Goal: Information Seeking & Learning: Learn about a topic

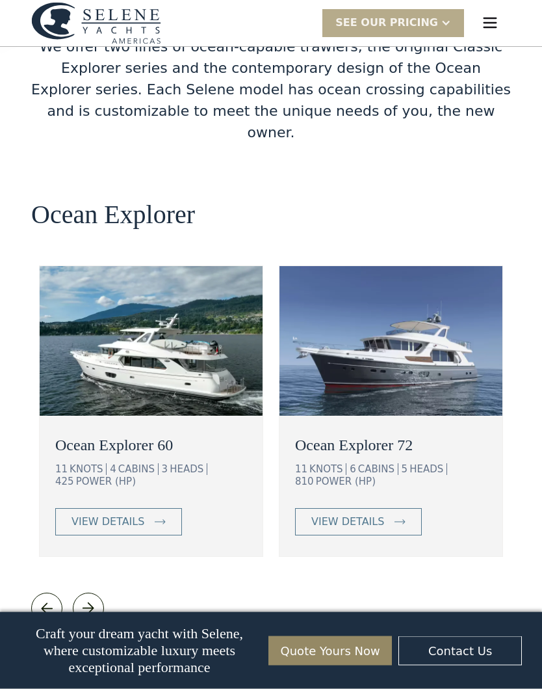
scroll to position [2191, 0]
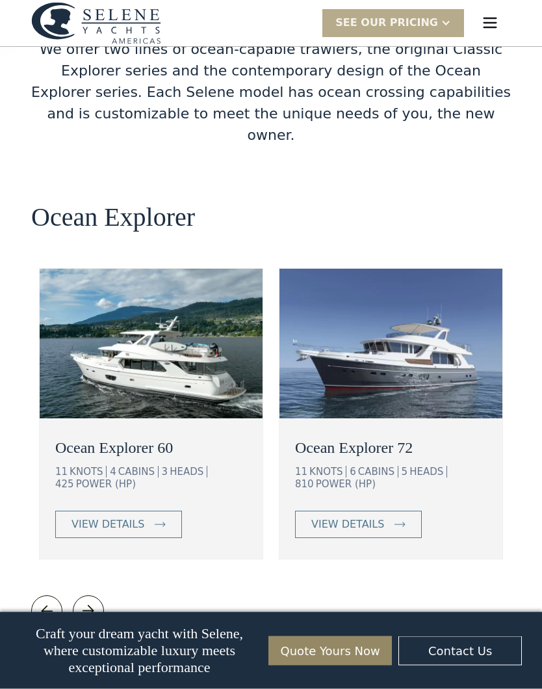
click at [76, 517] on div "view details" at bounding box center [108, 525] width 73 height 16
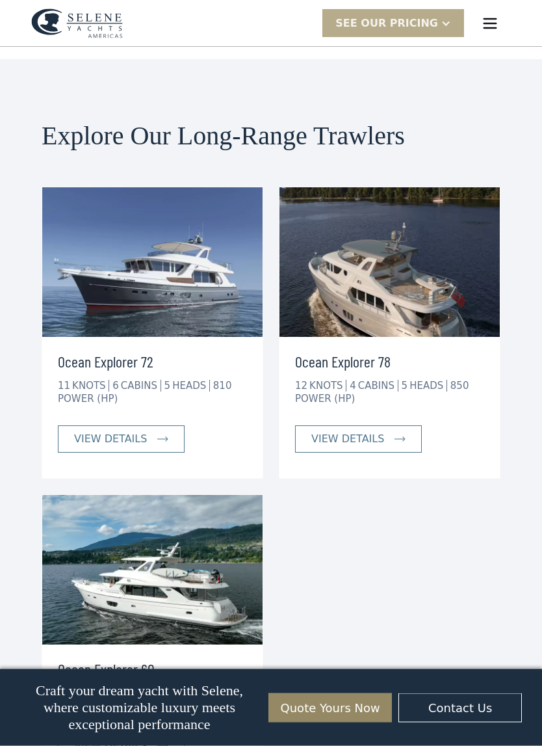
scroll to position [4088, 0]
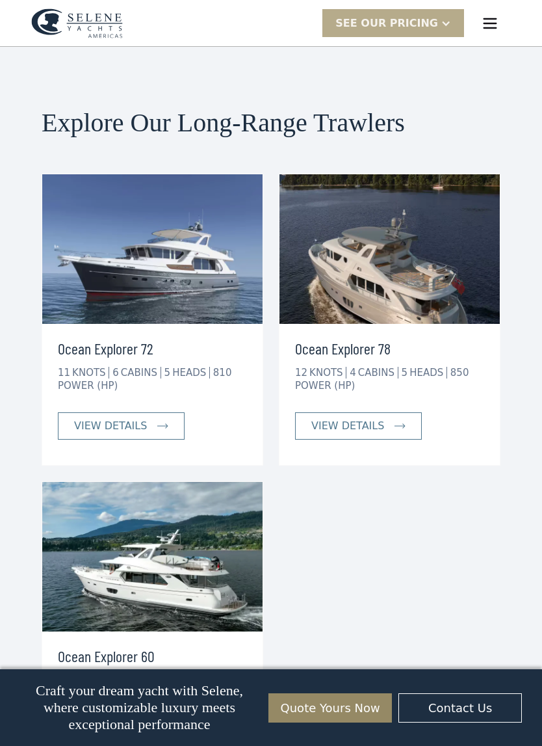
click at [383, 412] on link "view details" at bounding box center [358, 425] width 127 height 27
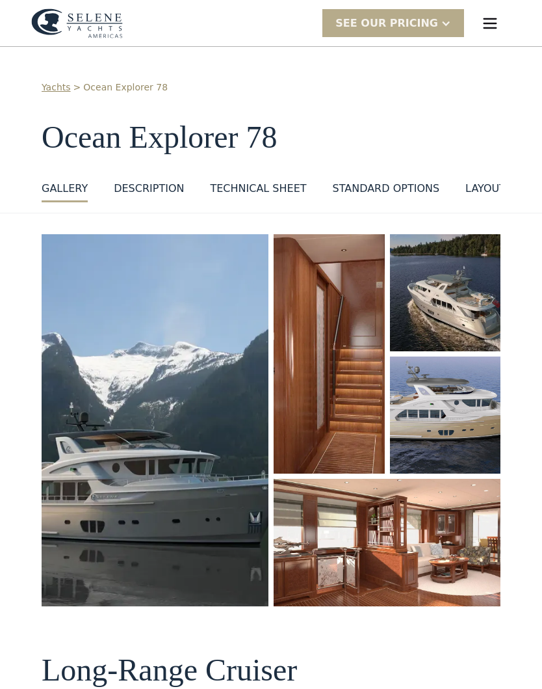
click at [103, 473] on img "open lightbox" at bounding box center [155, 420] width 227 height 372
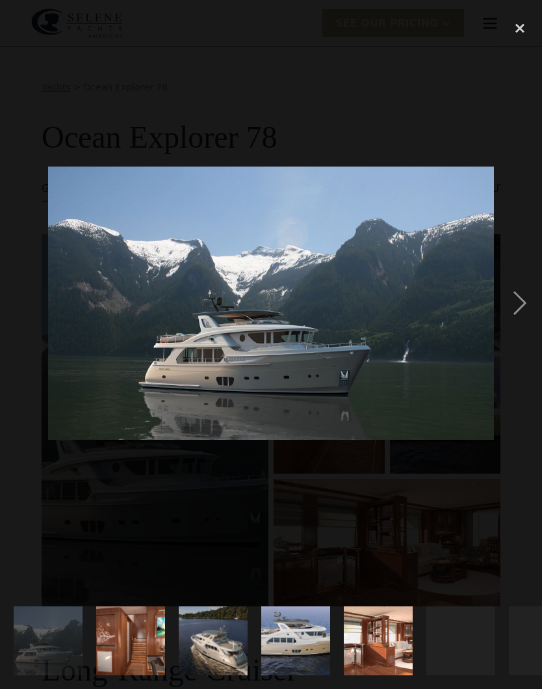
click at [525, 306] on div "next image" at bounding box center [520, 303] width 44 height 579
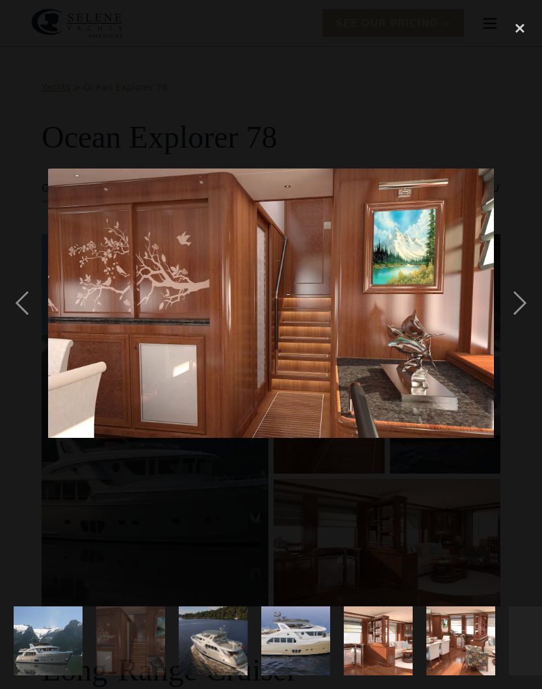
click at [523, 310] on div "next image" at bounding box center [520, 303] width 44 height 579
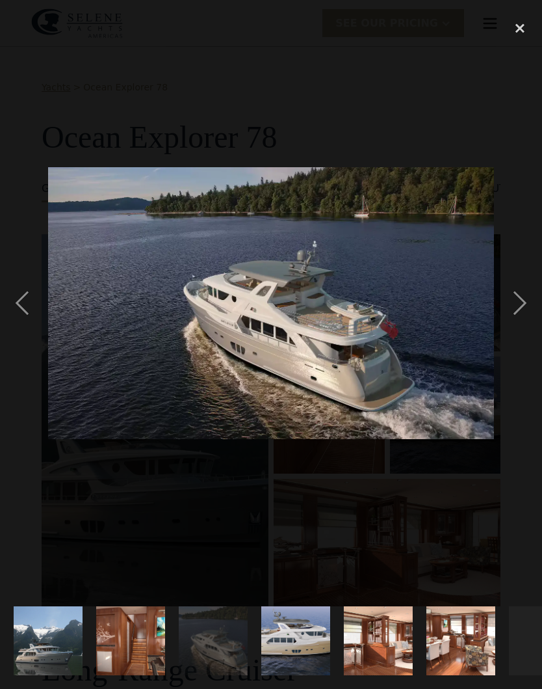
click at [524, 312] on div "next image" at bounding box center [520, 303] width 44 height 579
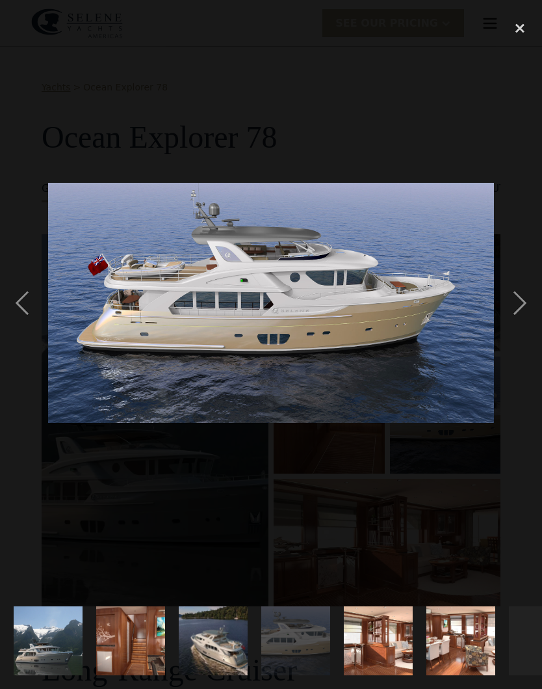
click at [522, 311] on div "next image" at bounding box center [520, 303] width 44 height 579
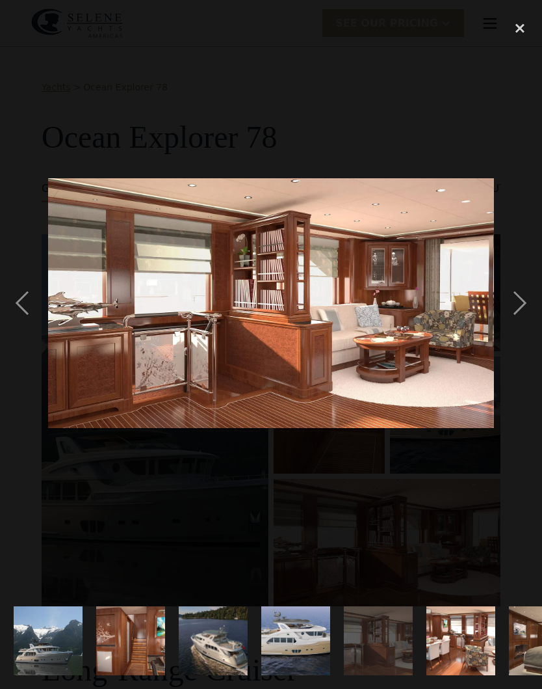
click at [521, 311] on div "next image" at bounding box center [520, 303] width 44 height 579
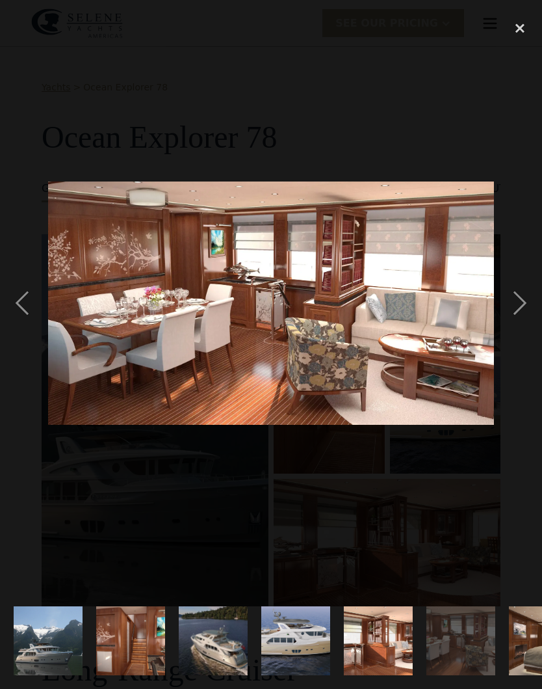
click at [520, 311] on div "next image" at bounding box center [520, 303] width 44 height 579
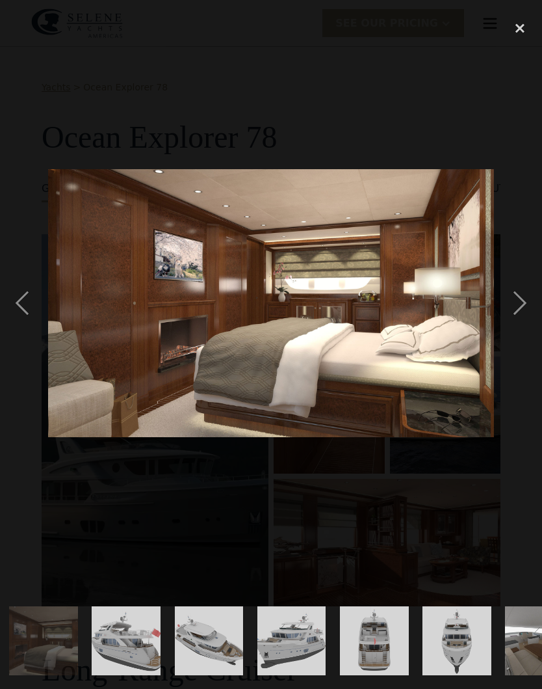
scroll to position [0, 503]
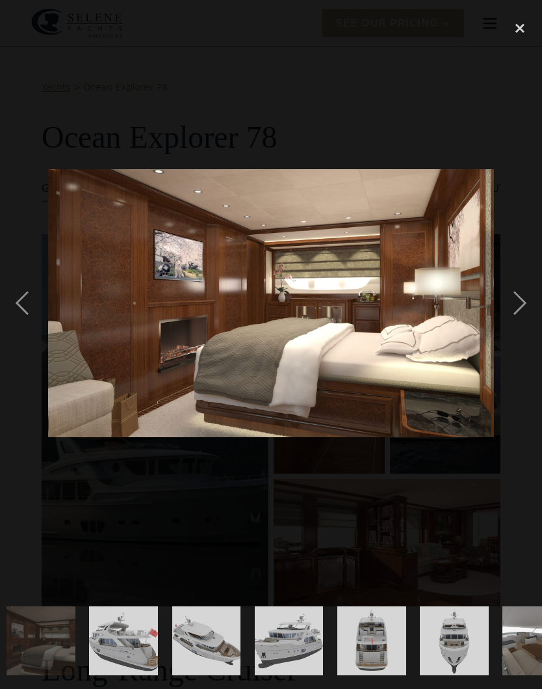
click at [517, 315] on div "next image" at bounding box center [520, 303] width 44 height 579
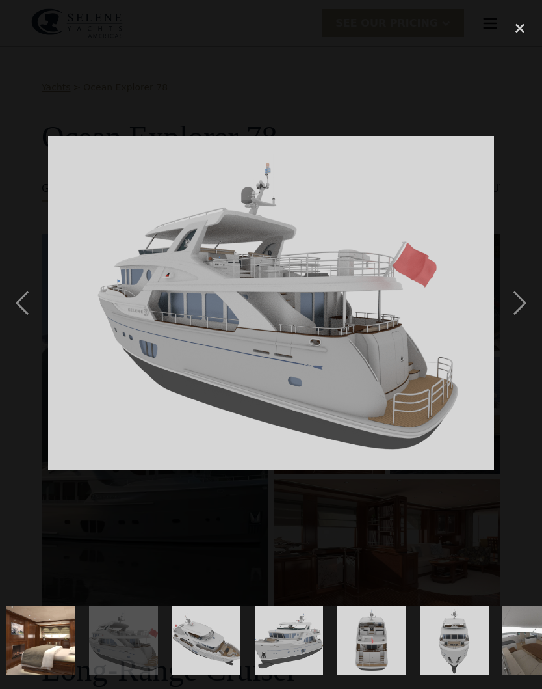
click at [520, 313] on div "next image" at bounding box center [520, 303] width 44 height 579
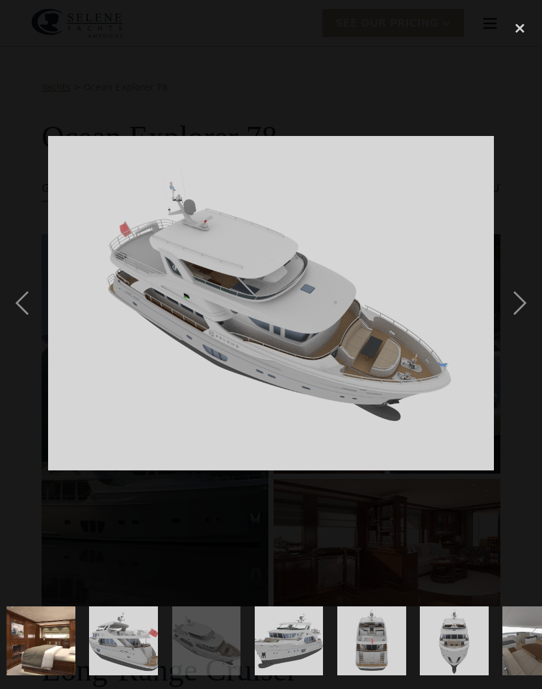
click at [520, 311] on div "next image" at bounding box center [520, 303] width 44 height 579
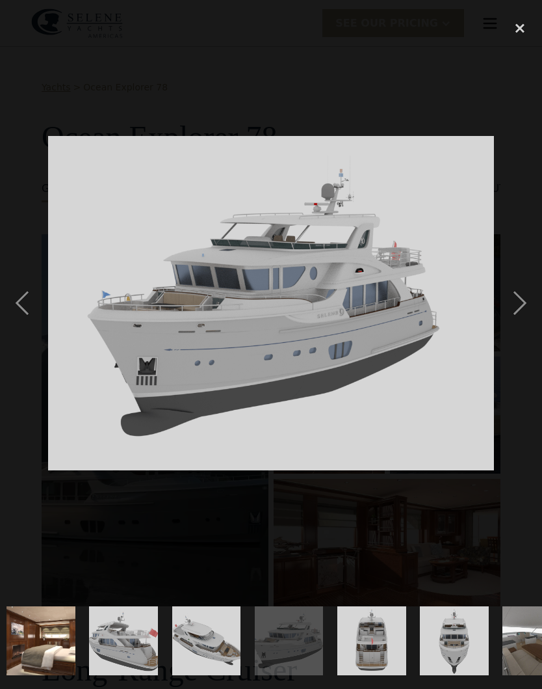
click at [516, 317] on div "next image" at bounding box center [520, 303] width 44 height 579
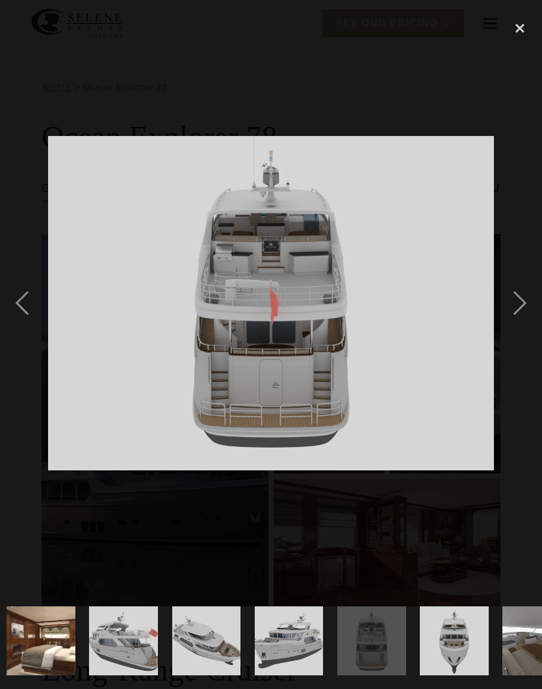
click at [519, 316] on div "next image" at bounding box center [520, 303] width 44 height 579
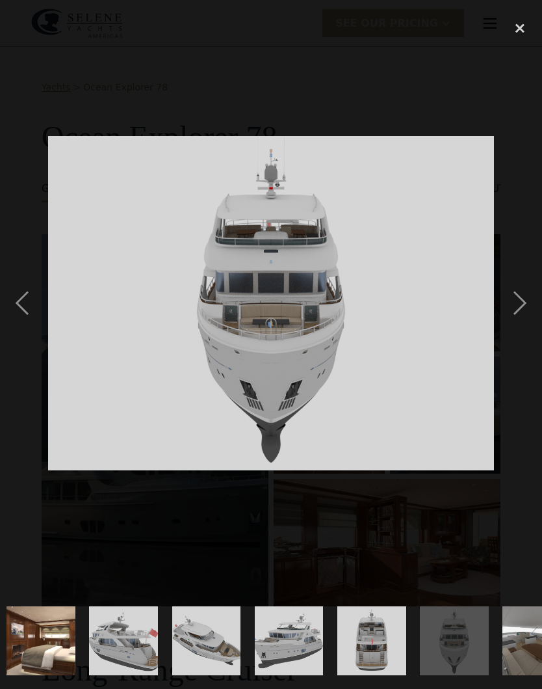
click at [521, 315] on div "next image" at bounding box center [520, 303] width 44 height 579
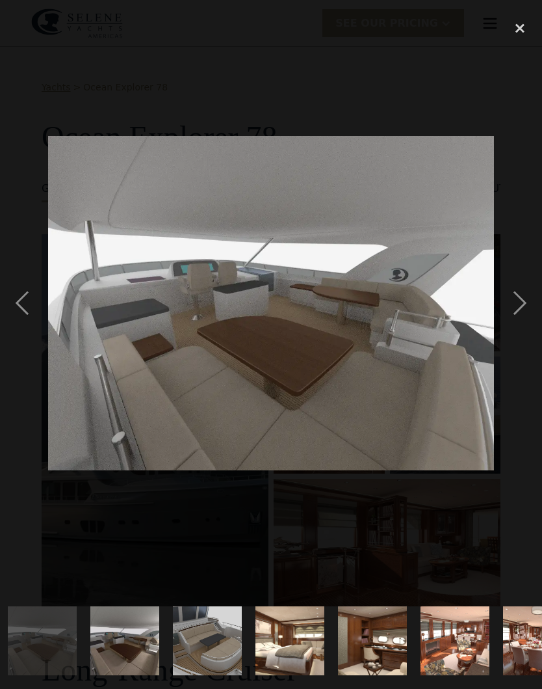
scroll to position [0, 998]
click at [520, 313] on div "next image" at bounding box center [520, 303] width 44 height 579
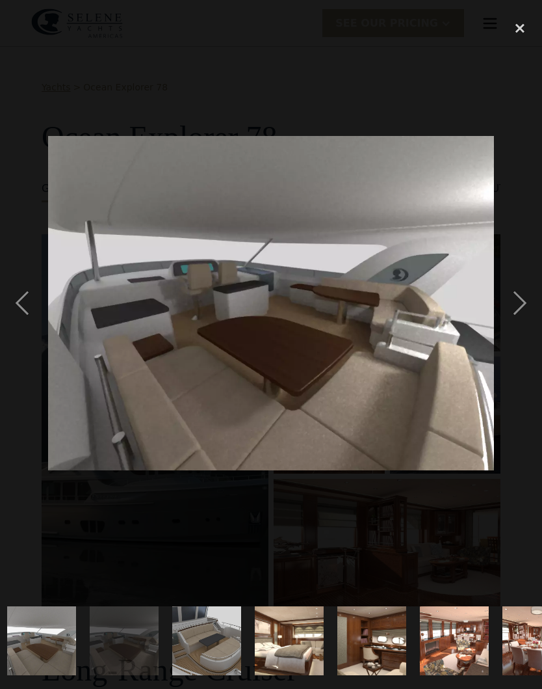
click at [516, 315] on div "next image" at bounding box center [520, 303] width 44 height 579
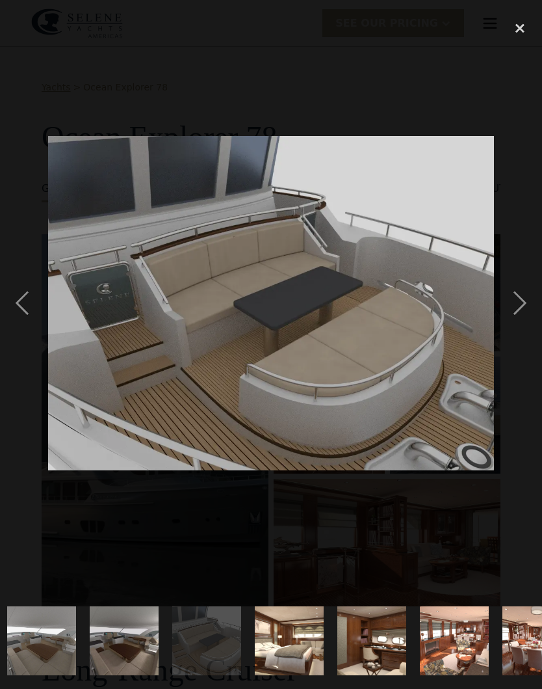
click at [516, 316] on div "next image" at bounding box center [520, 303] width 44 height 579
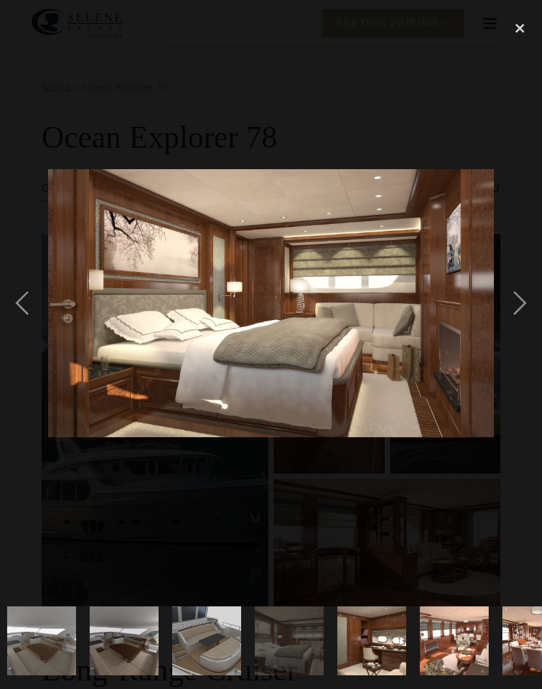
click at [518, 315] on div "next image" at bounding box center [520, 303] width 44 height 579
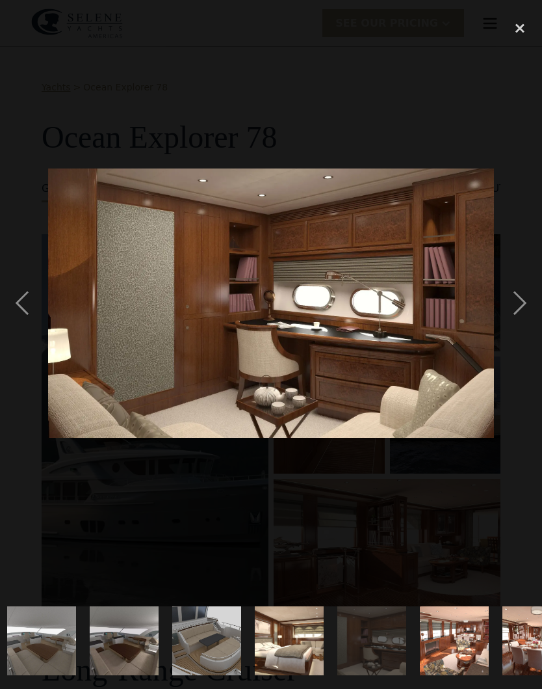
click at [520, 314] on div "next image" at bounding box center [520, 303] width 44 height 579
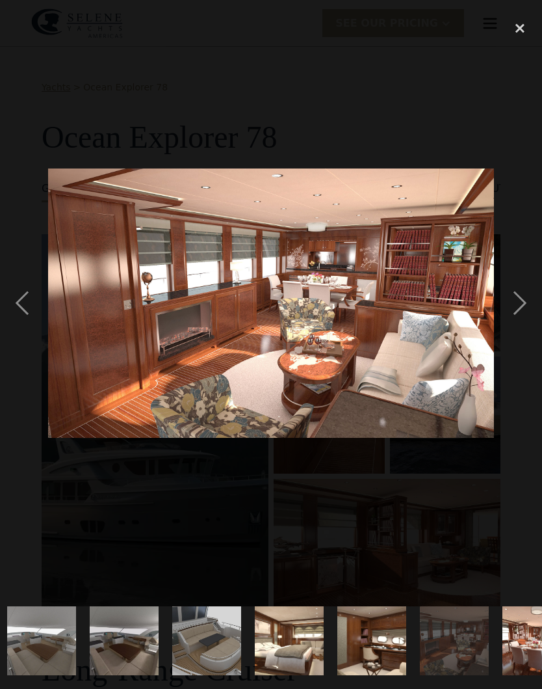
click at [521, 317] on div "next image" at bounding box center [520, 303] width 44 height 579
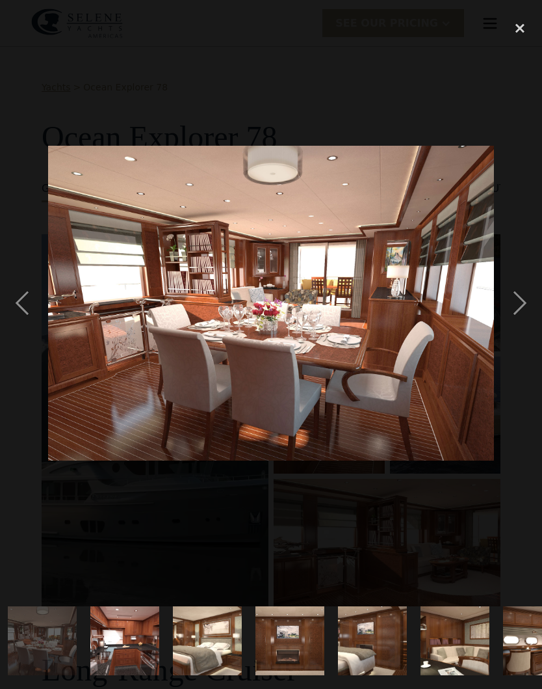
scroll to position [0, 1494]
click at [520, 313] on div "next image" at bounding box center [520, 303] width 44 height 579
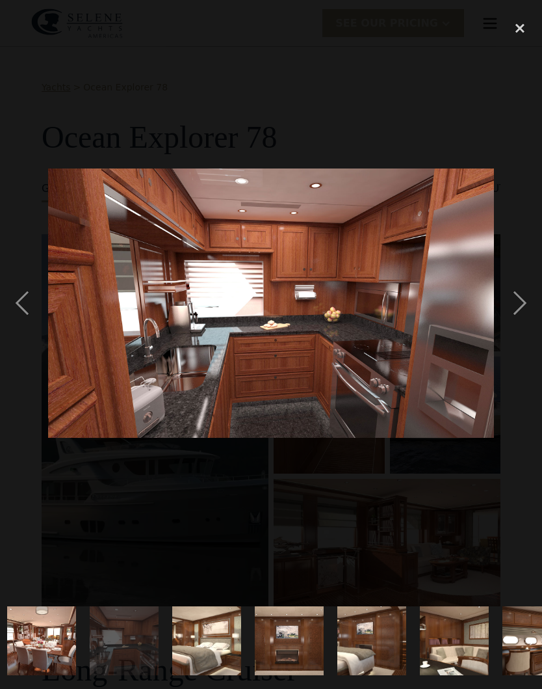
click at [519, 313] on div "next image" at bounding box center [520, 303] width 44 height 579
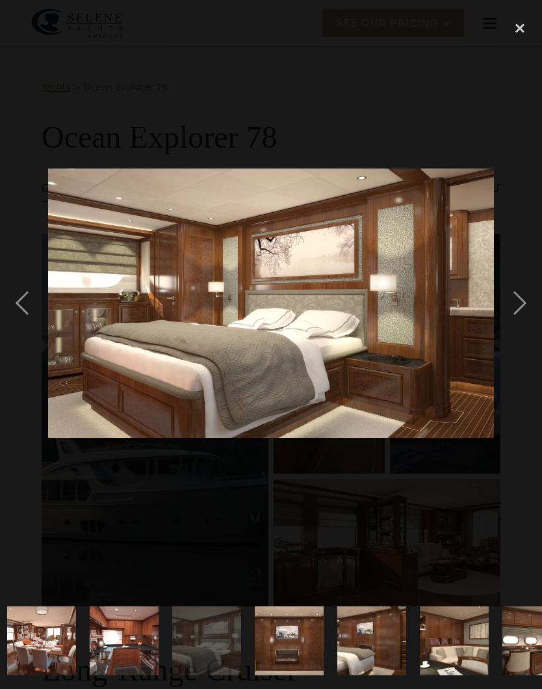
click at [516, 317] on div "next image" at bounding box center [520, 303] width 44 height 579
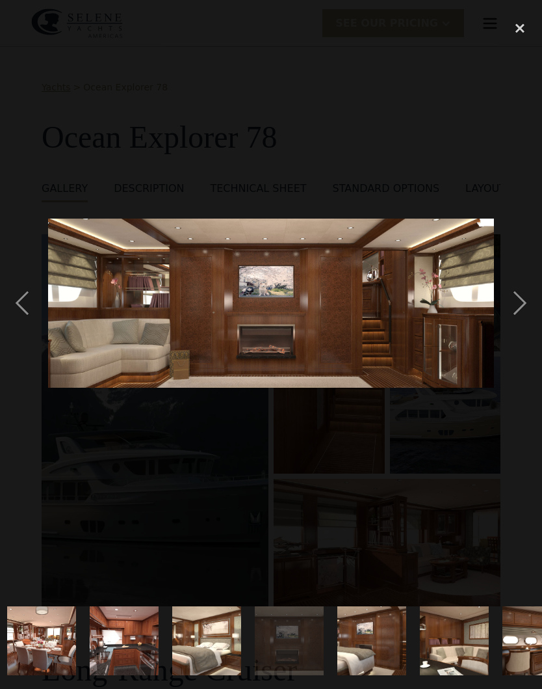
click at [520, 311] on div "next image" at bounding box center [520, 303] width 44 height 579
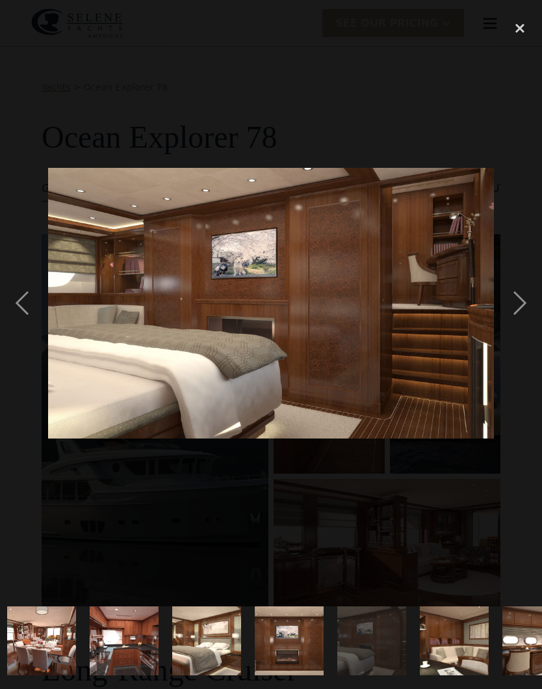
click at [517, 315] on div "next image" at bounding box center [520, 303] width 44 height 579
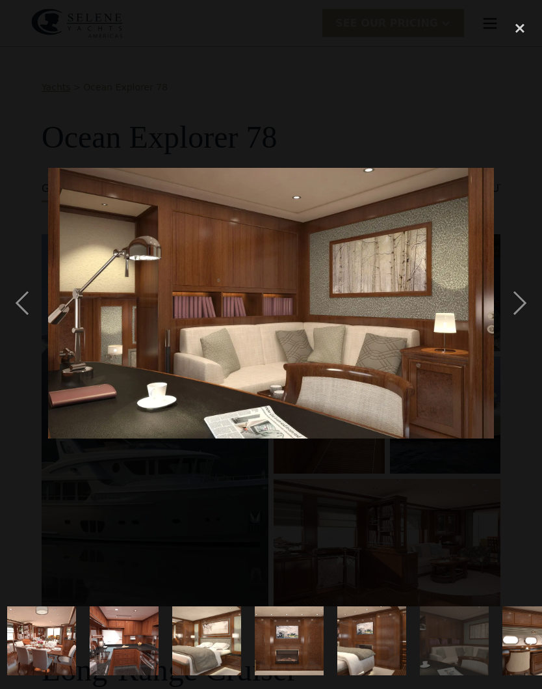
click at [519, 317] on div "next image" at bounding box center [520, 303] width 44 height 579
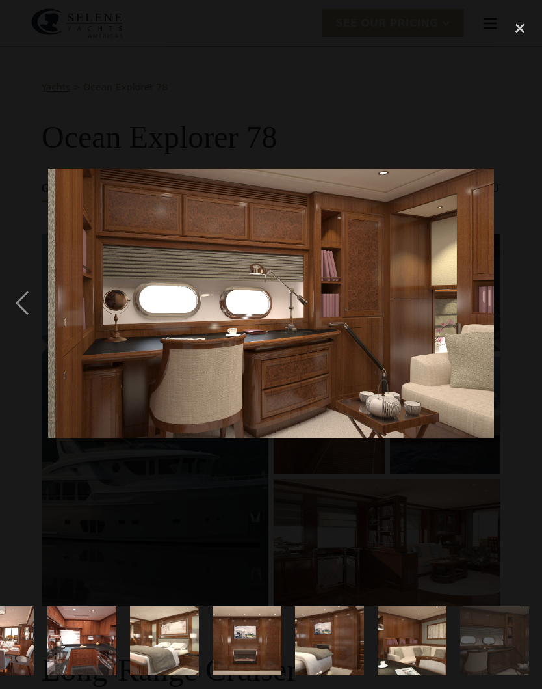
scroll to position [0, 1536]
click at [519, 321] on div "next image" at bounding box center [520, 303] width 44 height 579
click at [520, 315] on div "next image" at bounding box center [520, 303] width 44 height 579
click at [523, 306] on div "next image" at bounding box center [520, 303] width 44 height 579
click at [519, 26] on div "close lightbox" at bounding box center [520, 28] width 44 height 29
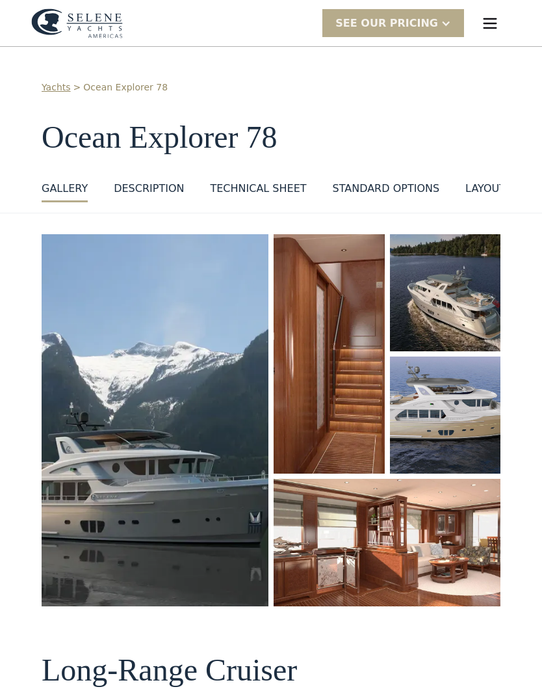
scroll to position [0, 0]
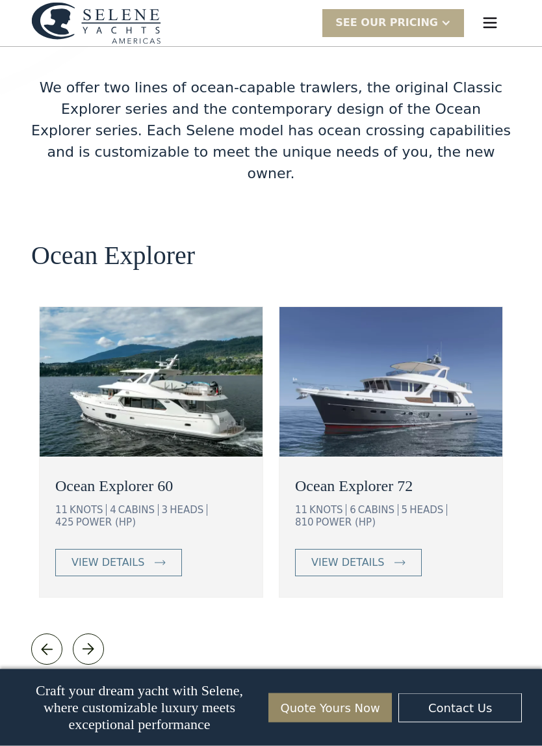
scroll to position [2153, 0]
click at [403, 549] on link "view details" at bounding box center [358, 562] width 127 height 27
